Goal: Information Seeking & Learning: Learn about a topic

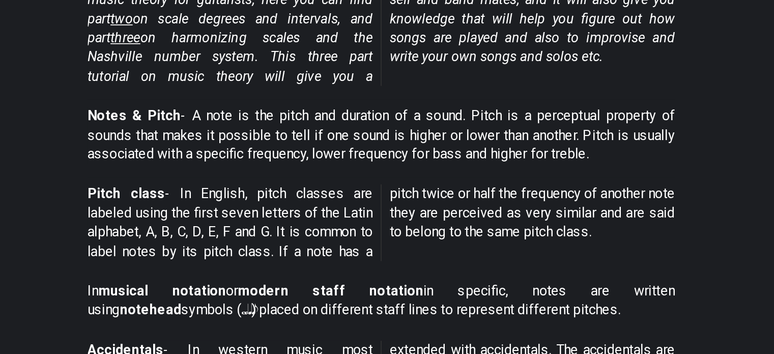
scroll to position [171, 0]
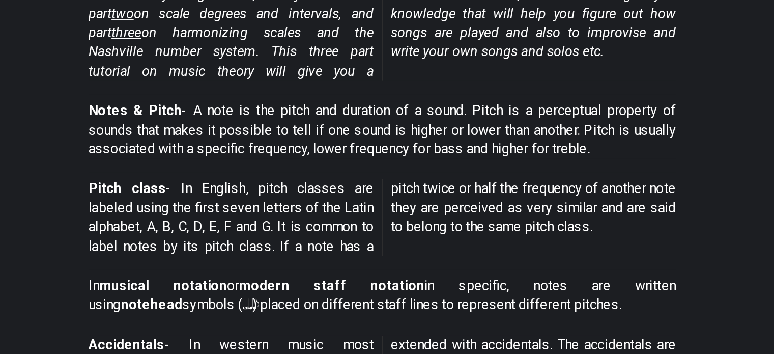
click at [324, 187] on p "Notes & Pitch - A note is the pitch and duration of a sound. Pitch is a percept…" at bounding box center [387, 203] width 350 height 34
click at [251, 190] on strong "Notes & Pitch" at bounding box center [240, 191] width 56 height 10
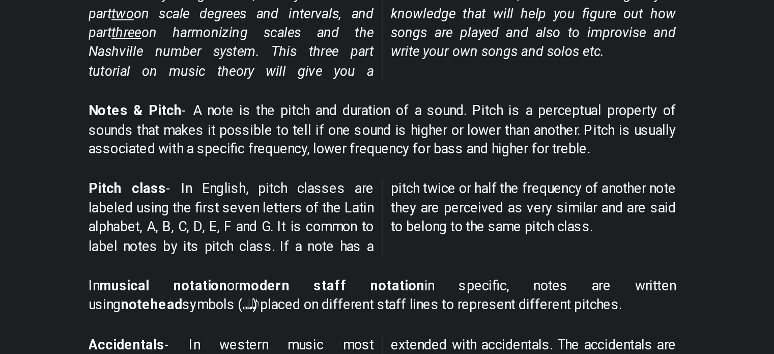
click at [251, 190] on strong "Notes & Pitch" at bounding box center [240, 191] width 56 height 10
click at [330, 188] on p "Notes & Pitch - A note is the pitch and duration of a sound. Pitch is a percept…" at bounding box center [387, 203] width 350 height 34
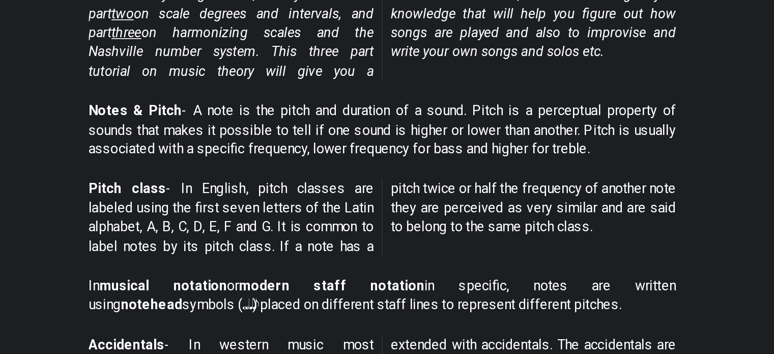
click at [330, 188] on p "Notes & Pitch - A note is the pitch and duration of a sound. Pitch is a percept…" at bounding box center [387, 203] width 350 height 34
drag, startPoint x: 322, startPoint y: 190, endPoint x: 338, endPoint y: 195, distance: 16.6
click at [338, 195] on p "Notes & Pitch - A note is the pitch and duration of a sound. Pitch is a percept…" at bounding box center [387, 203] width 350 height 34
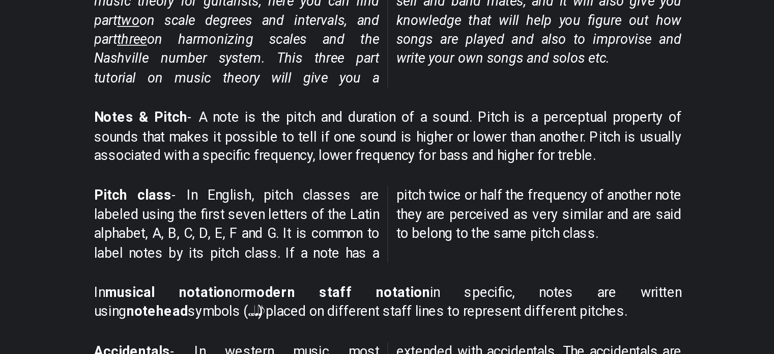
scroll to position [171, 0]
